Goal: Task Accomplishment & Management: Use online tool/utility

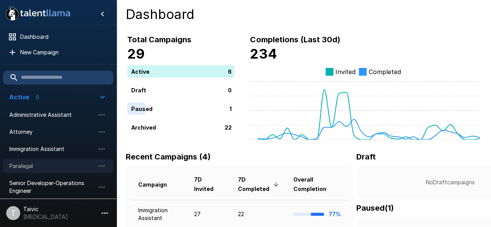
click at [49, 165] on span "Paralegal" at bounding box center [51, 166] width 85 height 8
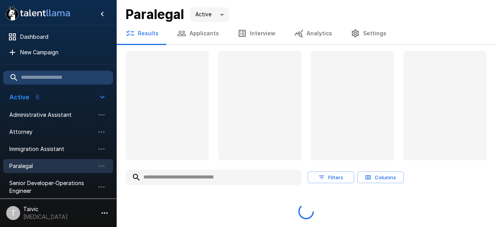
click at [190, 32] on button "Applicants" at bounding box center [198, 33] width 61 height 22
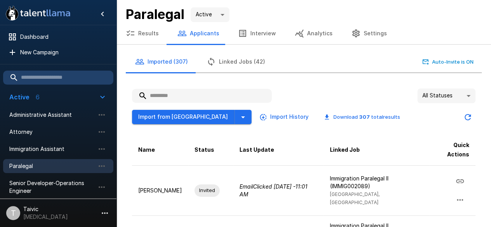
click at [194, 92] on input "text" at bounding box center [202, 96] width 140 height 14
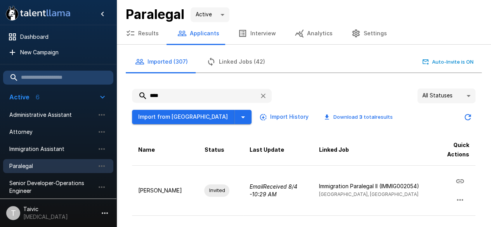
scroll to position [106, 0]
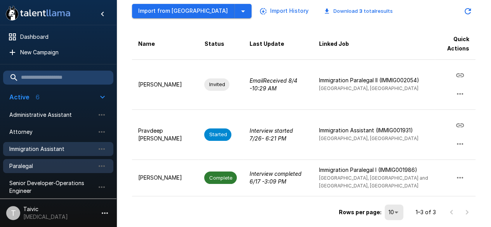
type input "****"
click at [54, 150] on span "Immigration Assistant" at bounding box center [51, 149] width 85 height 8
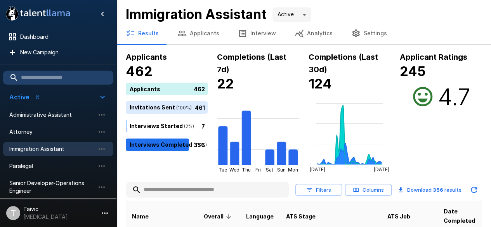
click at [190, 188] on input "text" at bounding box center [207, 190] width 163 height 14
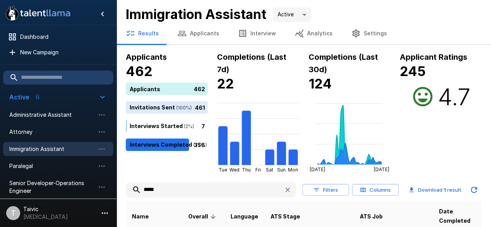
scroll to position [67, 0]
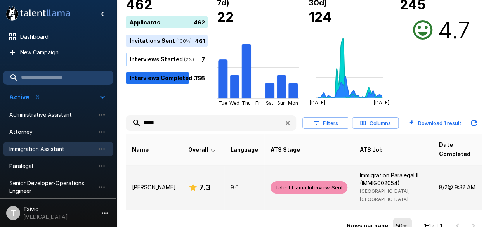
type input "*****"
click at [276, 184] on span "Talent Llama Interview Sent" at bounding box center [308, 187] width 77 height 7
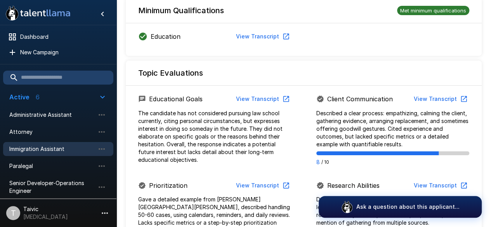
scroll to position [131, 0]
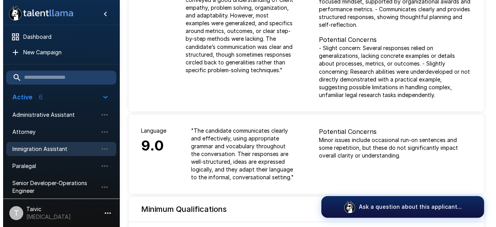
scroll to position [0, 0]
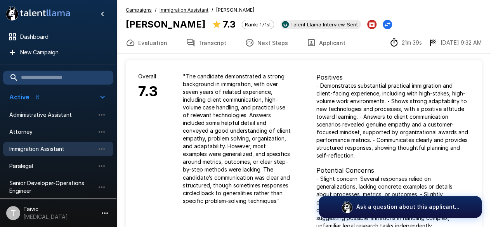
click at [154, 43] on button "Evaluation" at bounding box center [146, 43] width 60 height 22
click at [260, 42] on button "Next Steps" at bounding box center [266, 43] width 62 height 22
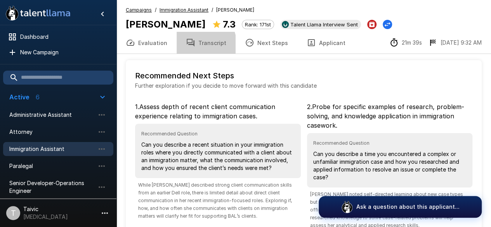
click at [193, 45] on button "Transcript" at bounding box center [205, 43] width 59 height 22
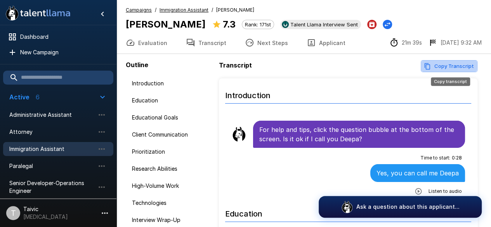
click at [445, 62] on button "Copy Transcript" at bounding box center [448, 66] width 57 height 12
